Goal: Task Accomplishment & Management: Use online tool/utility

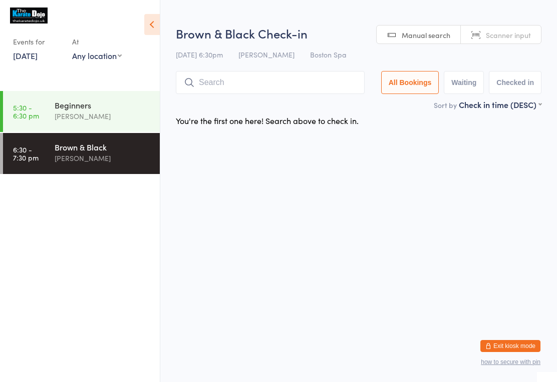
click at [231, 90] on input "search" at bounding box center [270, 82] width 189 height 23
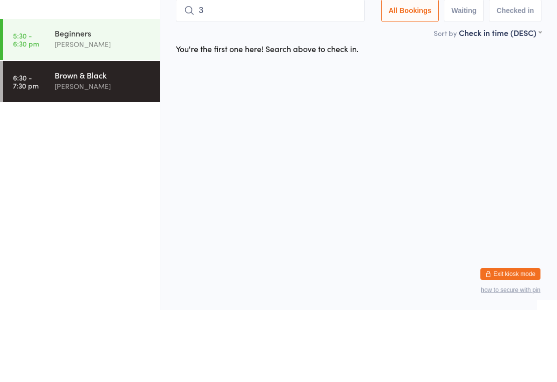
type input "32"
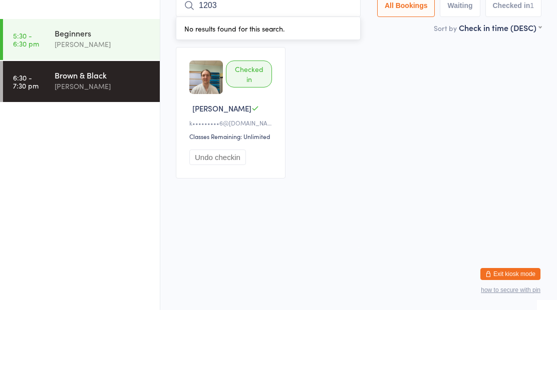
type input "120"
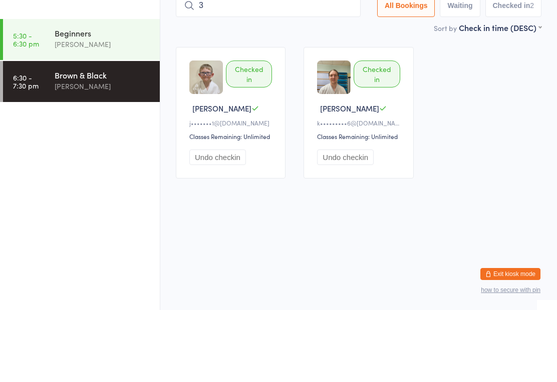
type input "34"
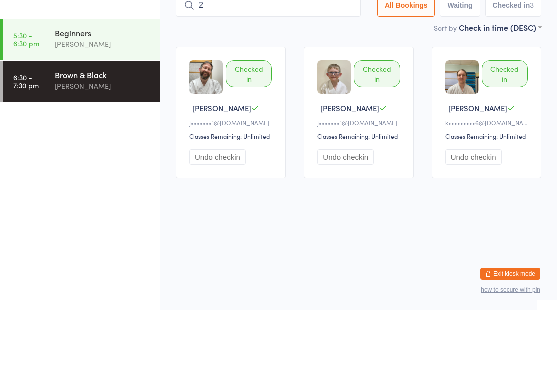
type input "25"
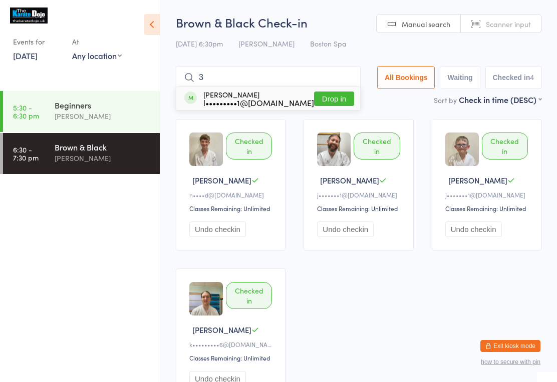
type input "37"
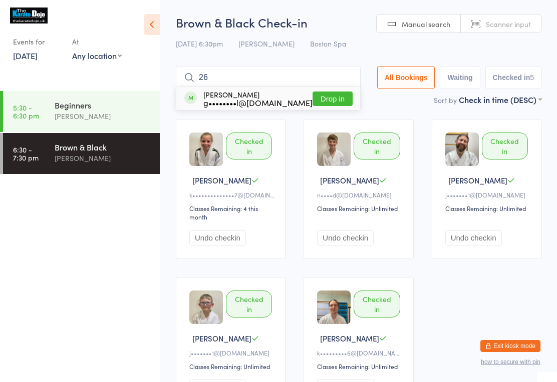
type input "26"
click at [340, 100] on button "Drop in" at bounding box center [332, 99] width 40 height 15
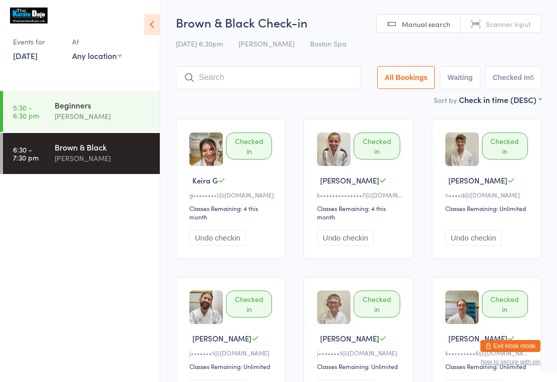
click at [299, 81] on input "search" at bounding box center [268, 77] width 185 height 23
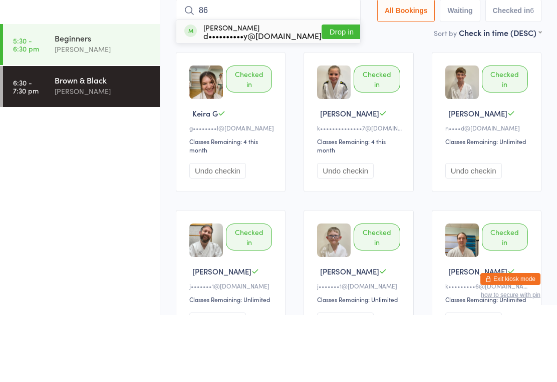
type input "86"
click at [339, 92] on button "Drop in" at bounding box center [341, 99] width 40 height 15
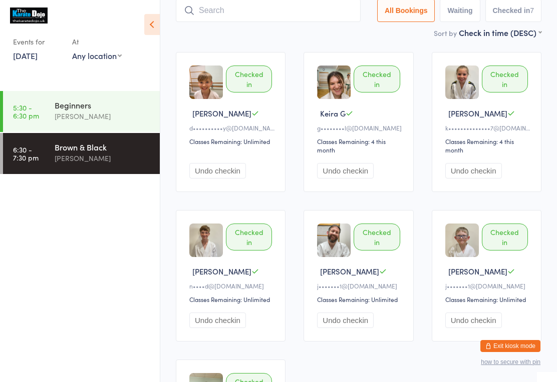
click at [284, 14] on input "search" at bounding box center [268, 10] width 185 height 23
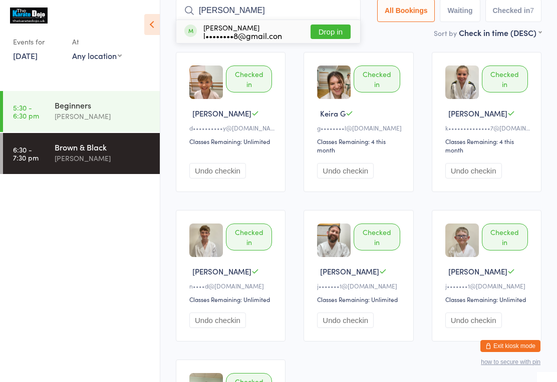
type input "[PERSON_NAME]"
click at [336, 36] on button "Drop in" at bounding box center [330, 32] width 40 height 15
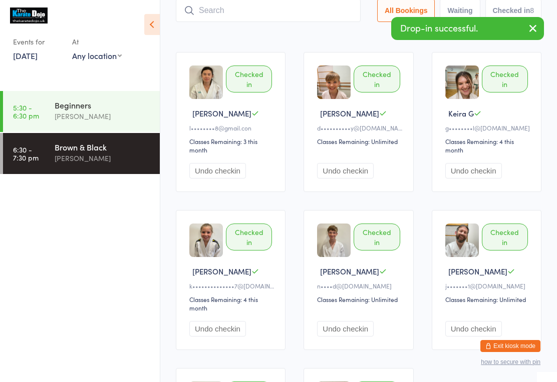
click at [103, 161] on div "[PERSON_NAME]" at bounding box center [103, 159] width 97 height 12
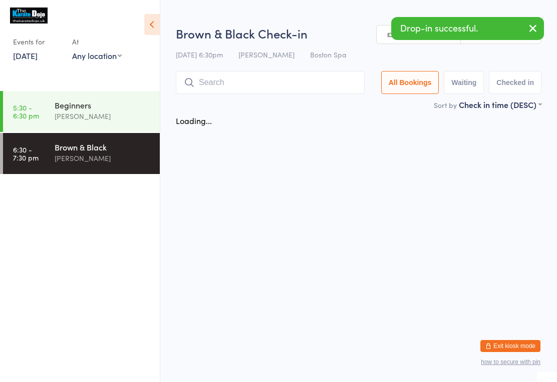
scroll to position [0, 0]
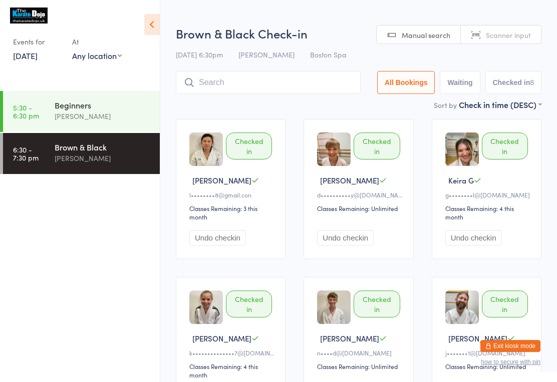
click at [103, 154] on div "[PERSON_NAME]" at bounding box center [103, 159] width 97 height 12
click at [107, 152] on div "Brown & Black" at bounding box center [103, 147] width 97 height 11
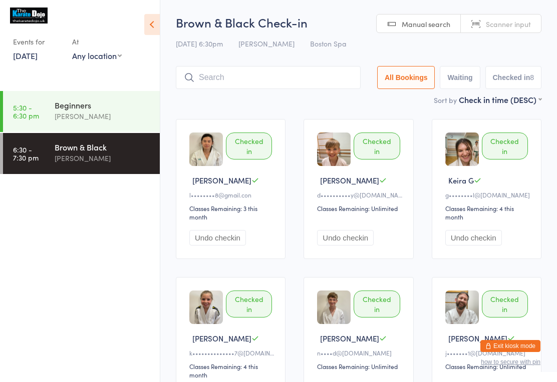
click at [286, 74] on input "search" at bounding box center [268, 77] width 185 height 23
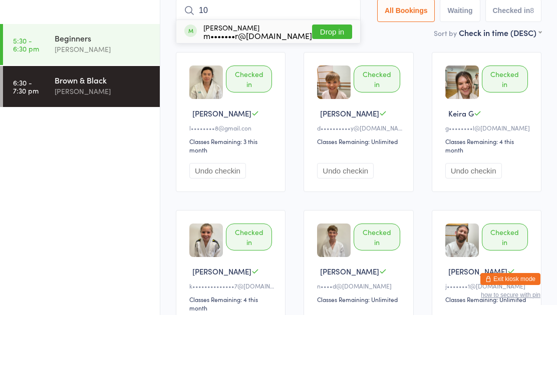
type input "10"
click at [338, 92] on button "Drop in" at bounding box center [332, 99] width 40 height 15
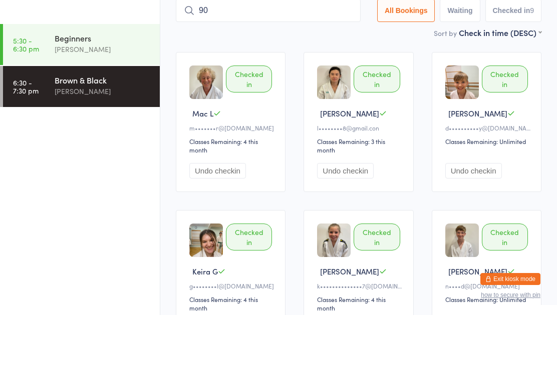
type input "90"
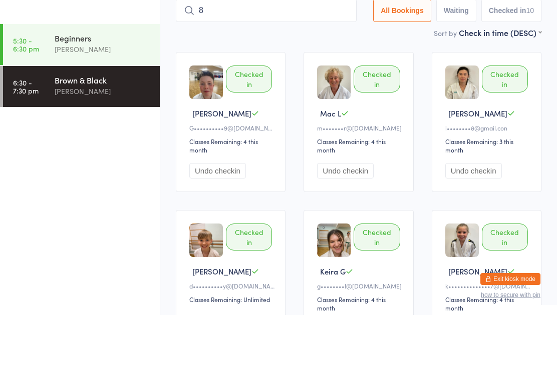
type input "89"
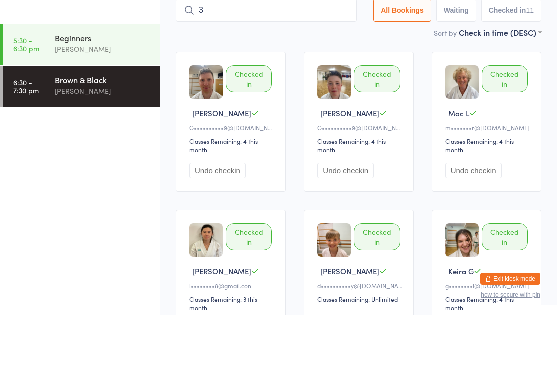
type input "35"
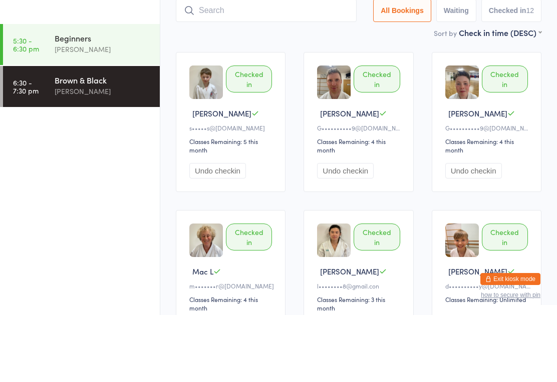
click at [246, 66] on input "search" at bounding box center [266, 77] width 181 height 23
type input "120"
type input "121"
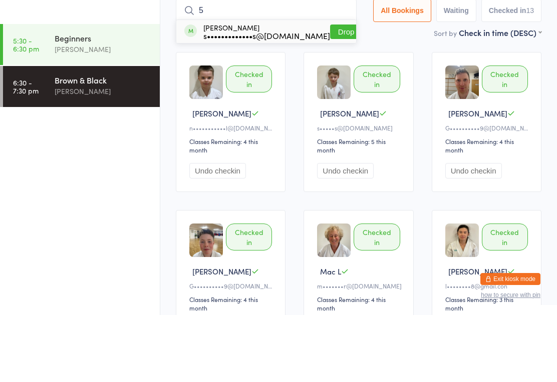
type input "5"
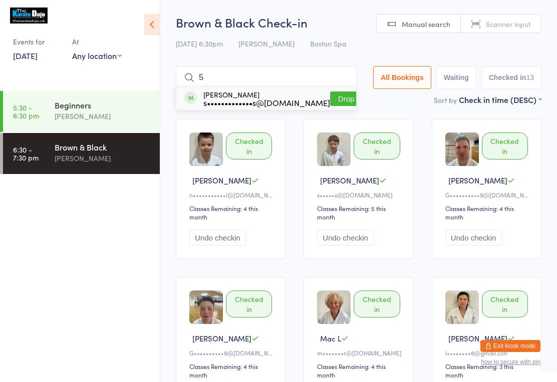
click at [274, 71] on input "5" at bounding box center [266, 77] width 181 height 23
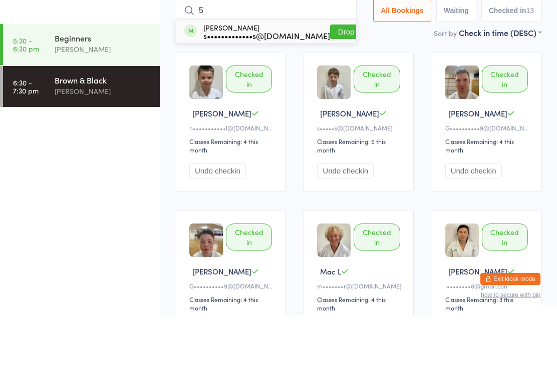
click at [241, 66] on input "5" at bounding box center [266, 77] width 181 height 23
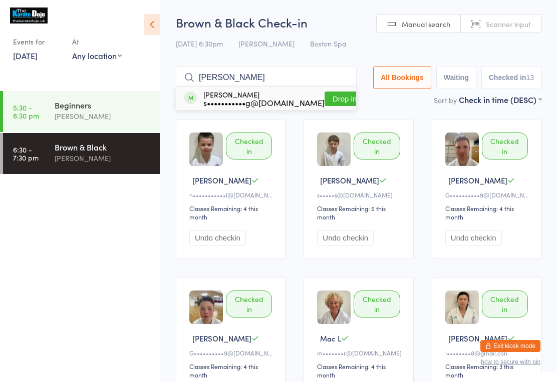
type input "[PERSON_NAME]"
click at [326, 102] on button "Drop in" at bounding box center [344, 99] width 40 height 15
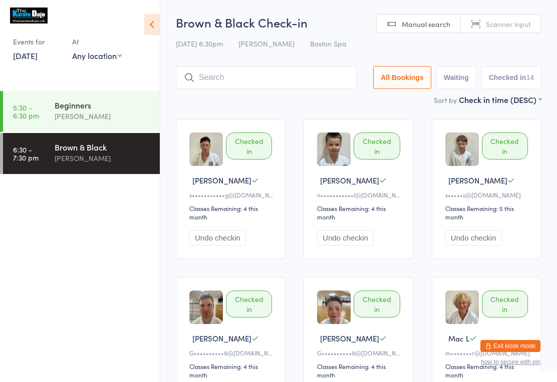
click at [215, 71] on input "search" at bounding box center [266, 77] width 181 height 23
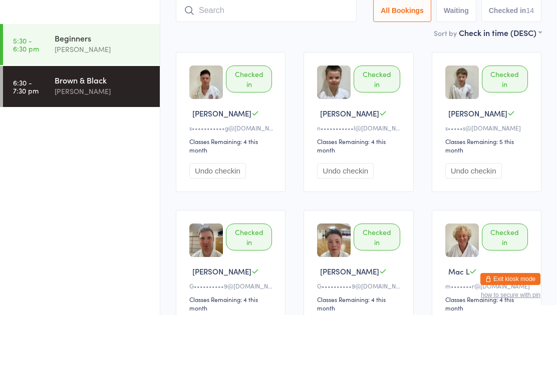
type input "6"
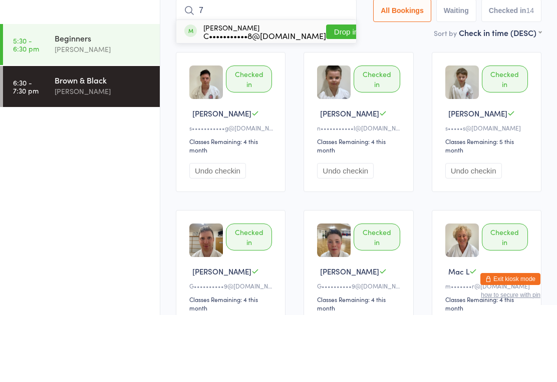
type input "7"
click at [329, 92] on button "Drop in" at bounding box center [346, 99] width 40 height 15
